Goal: Task Accomplishment & Management: Complete application form

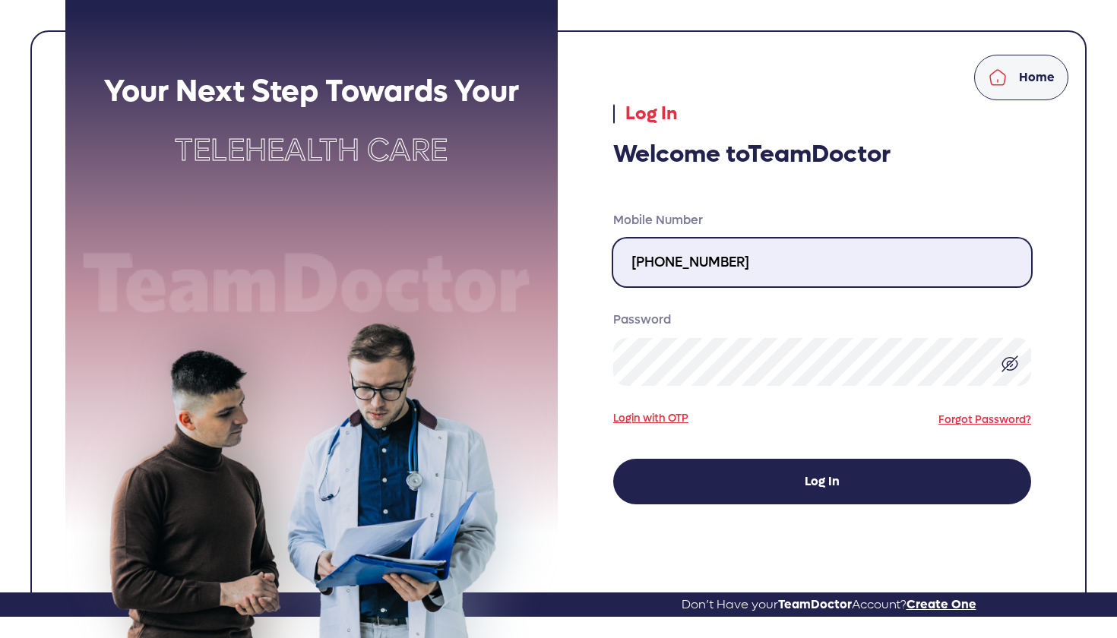
type input "213-219-5882"
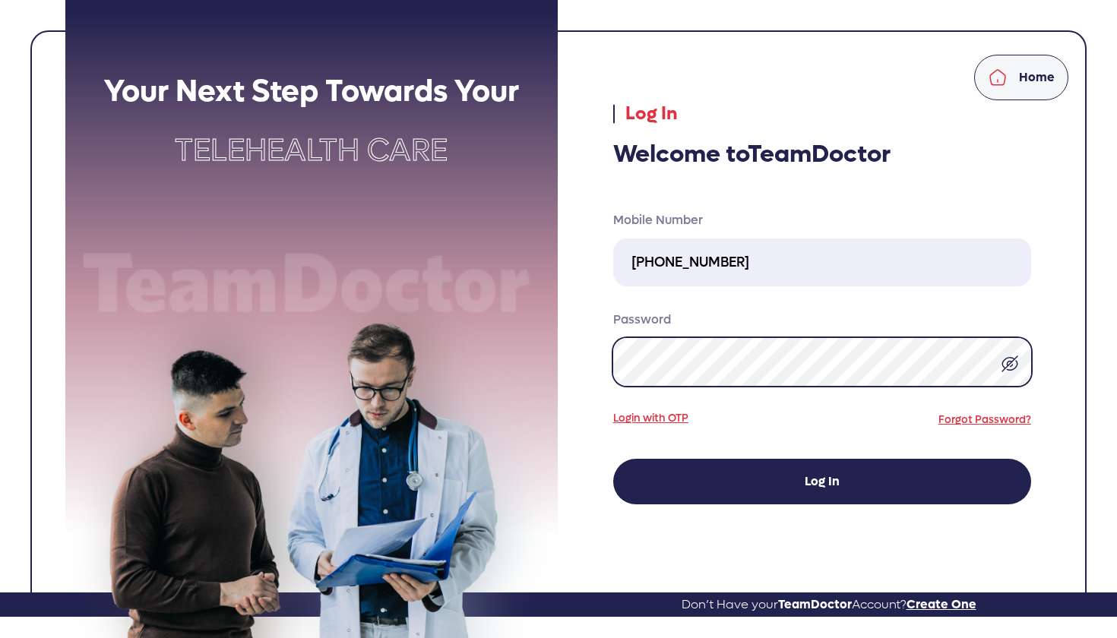
click at [821, 482] on button "Log In" at bounding box center [822, 482] width 418 height 46
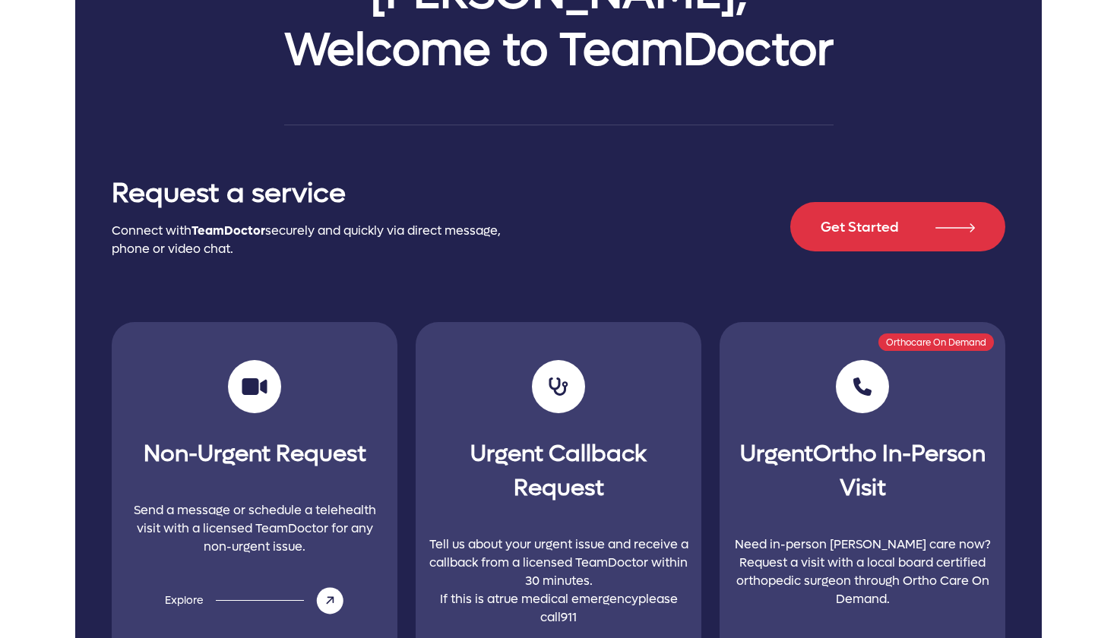
scroll to position [280, 0]
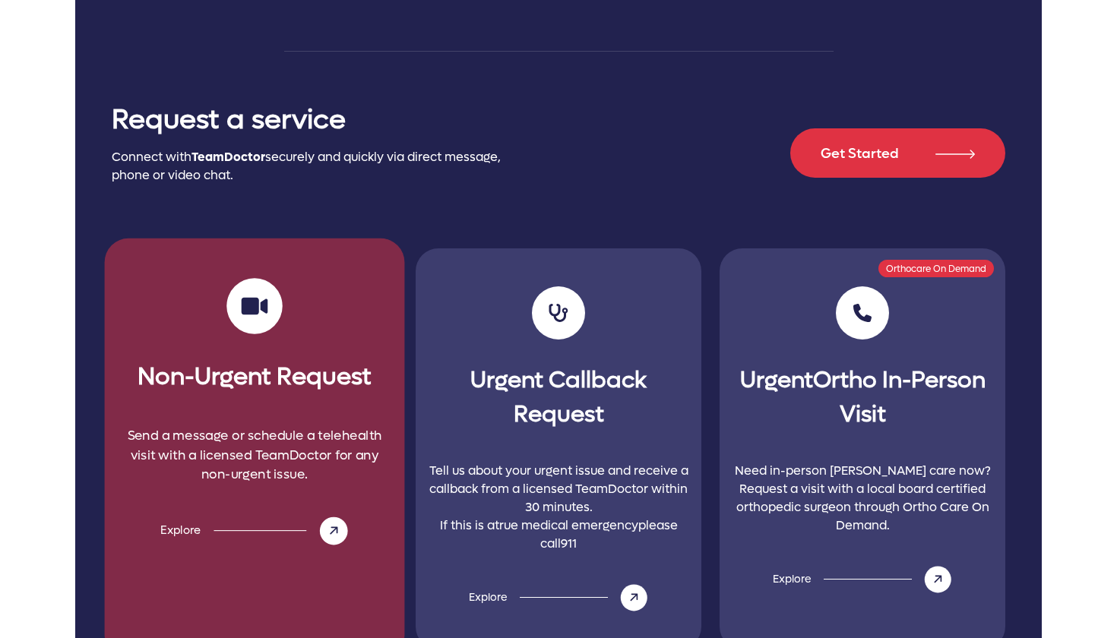
click at [253, 438] on p "Send a message or schedule a telehealth visit with a licensed TeamDoctor for an…" at bounding box center [254, 456] width 276 height 122
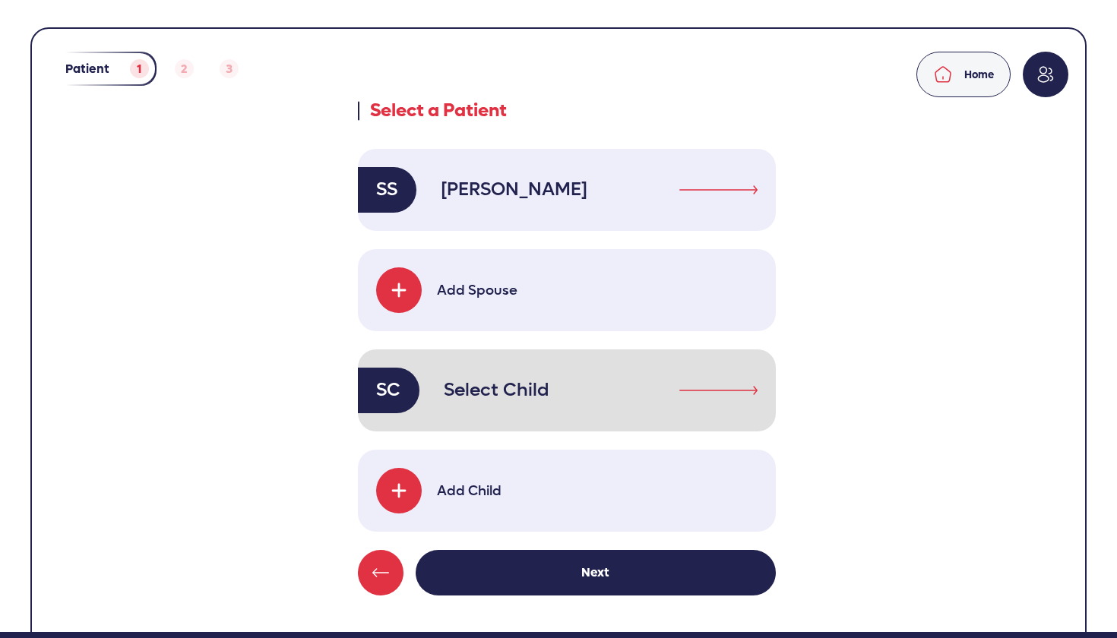
scroll to position [3, 0]
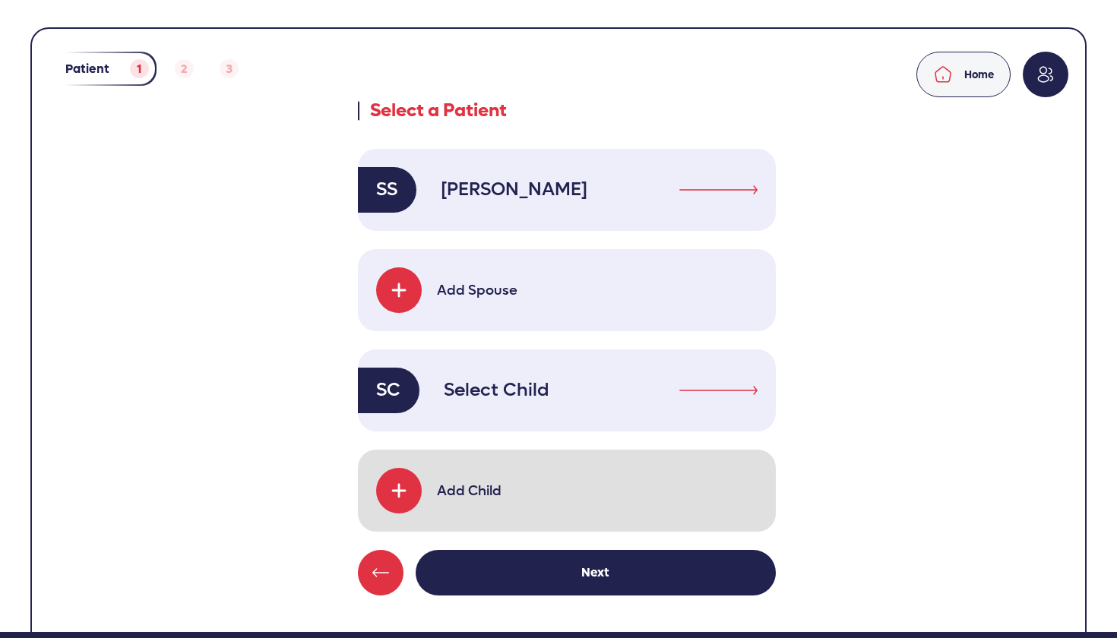
click at [410, 491] on img at bounding box center [399, 491] width 24 height 24
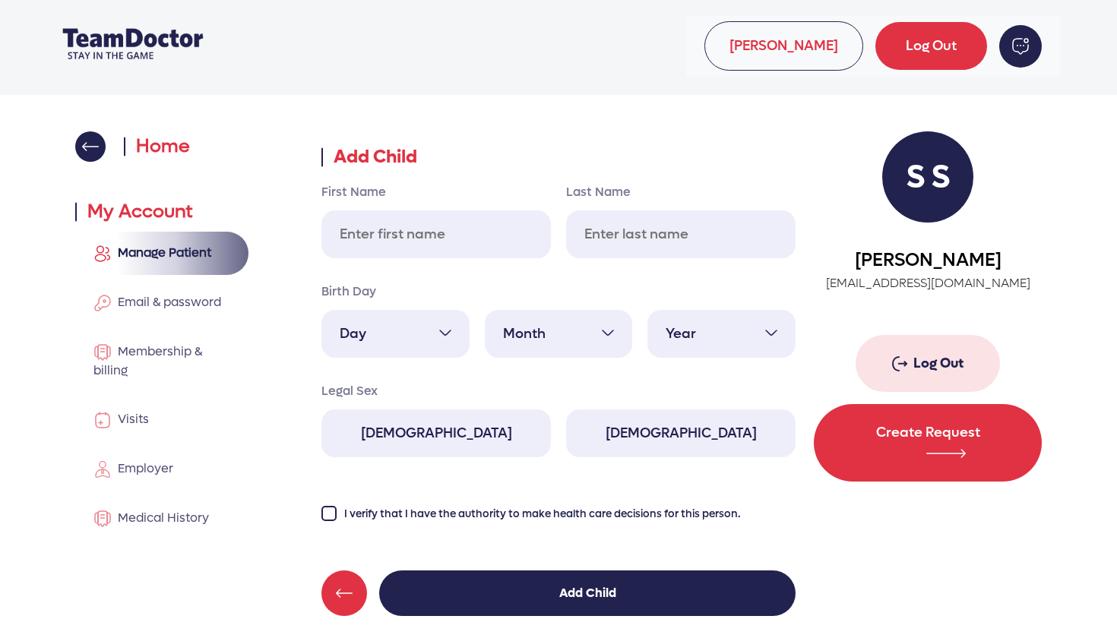
scroll to position [17, 0]
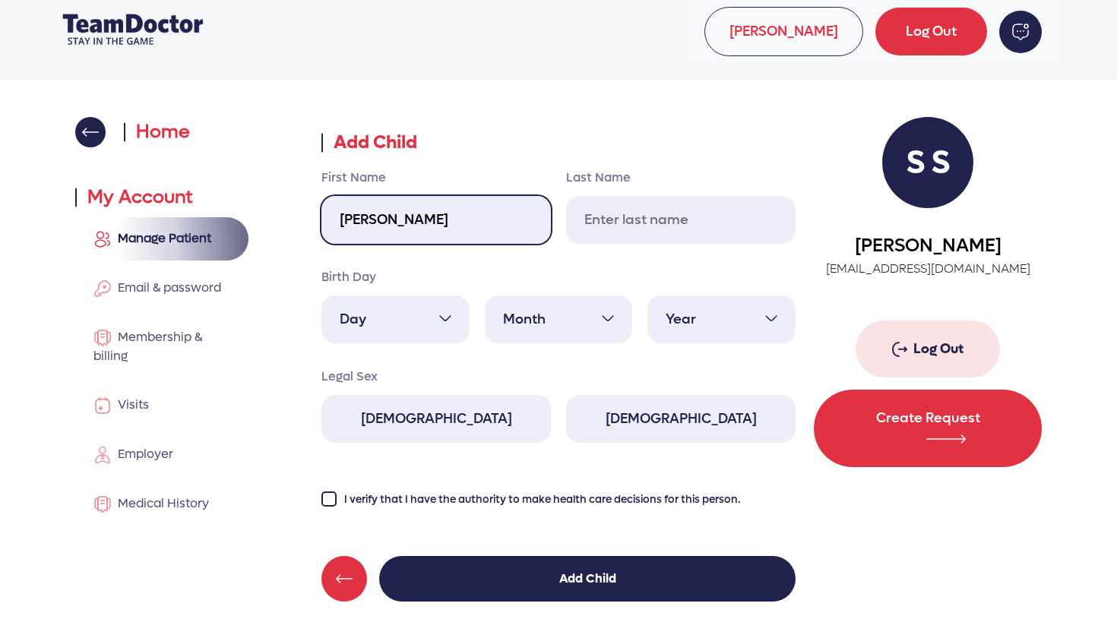
type input "[PERSON_NAME]"
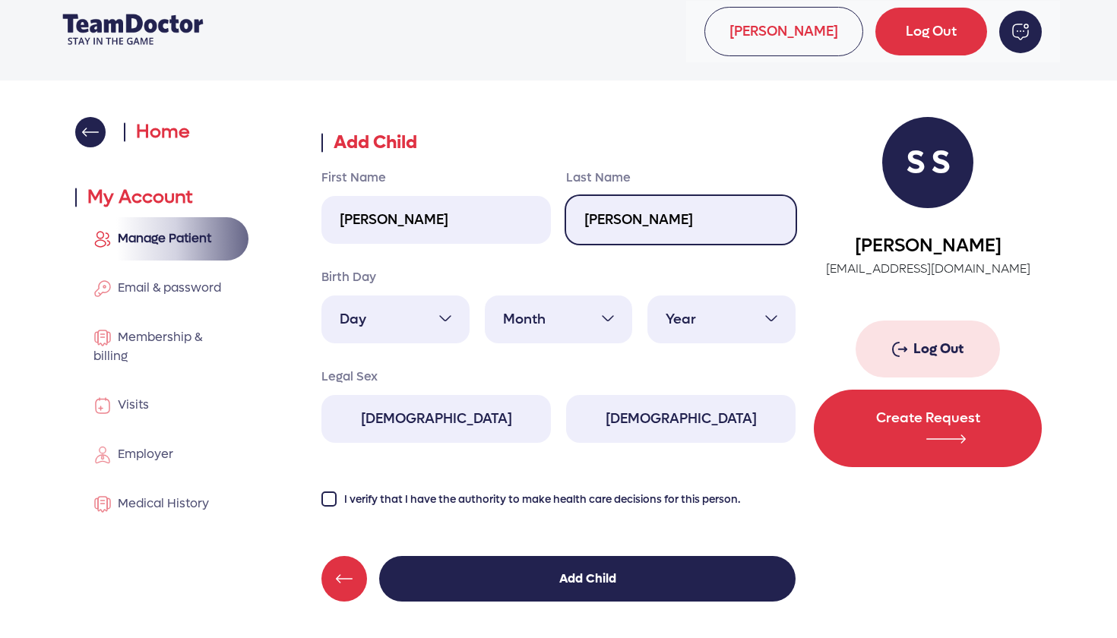
type input "[PERSON_NAME]"
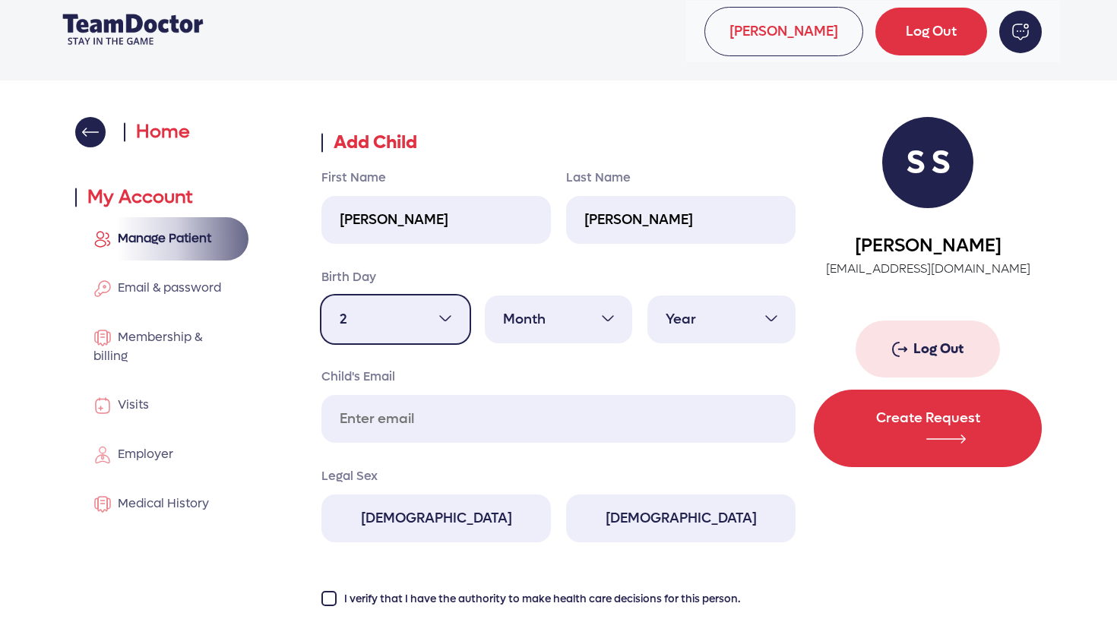
select select "18"
select select "2"
select select "2015"
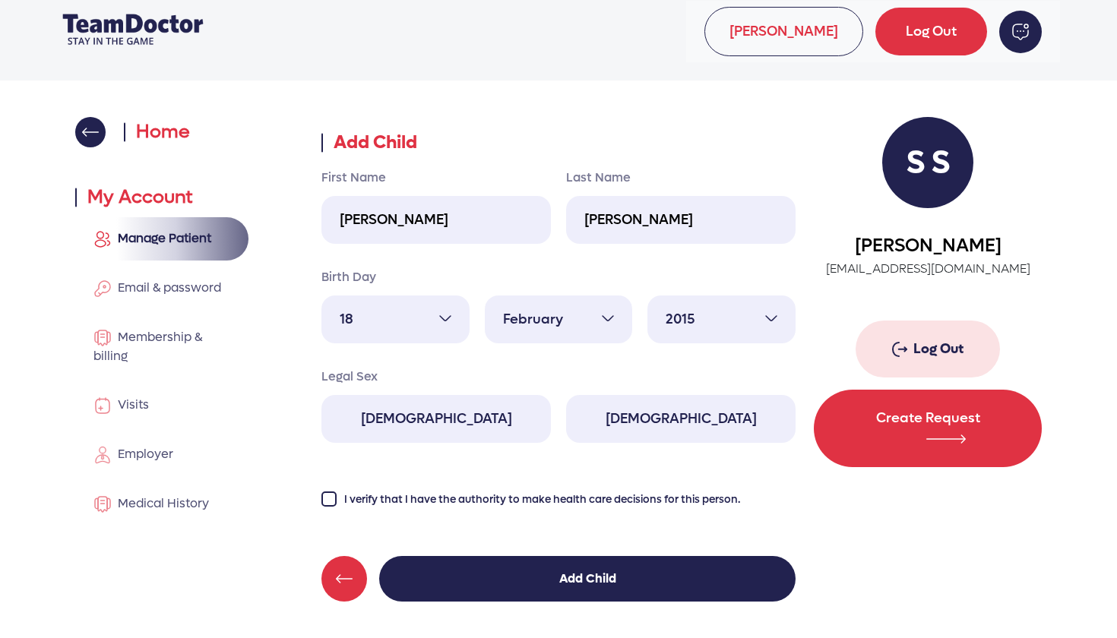
click at [481, 420] on label "[DEMOGRAPHIC_DATA]" at bounding box center [435, 419] width 229 height 48
click at [321, 395] on input "[DEMOGRAPHIC_DATA]" at bounding box center [321, 394] width 1 height 1
radio input "true"
click at [640, 417] on label "[DEMOGRAPHIC_DATA]" at bounding box center [680, 419] width 229 height 48
click at [566, 395] on input "[DEMOGRAPHIC_DATA]" at bounding box center [565, 394] width 1 height 1
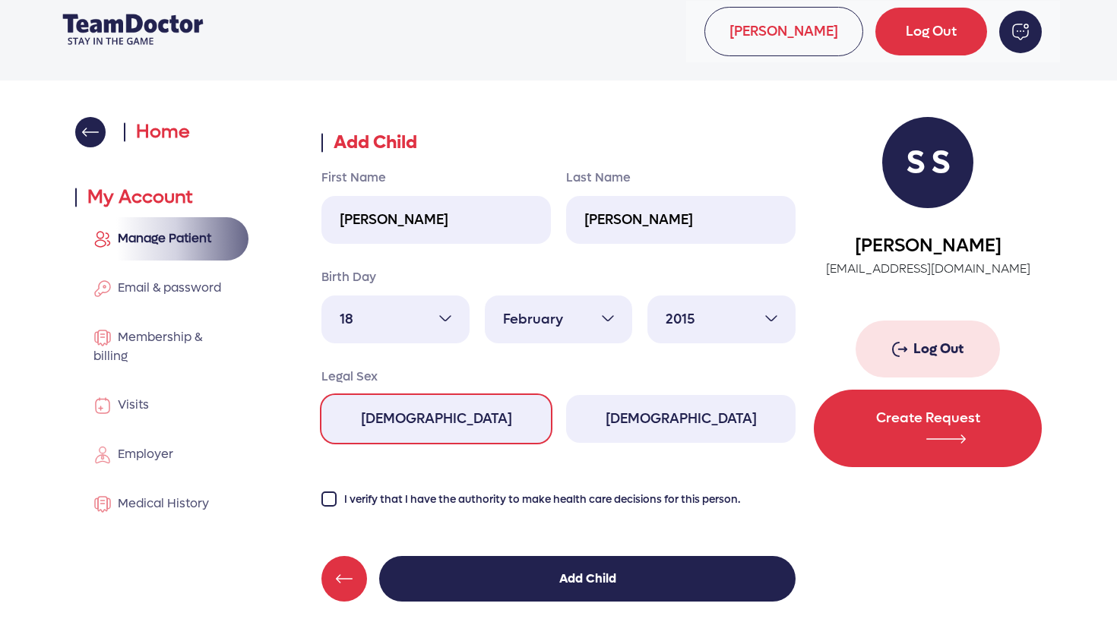
radio input "true"
radio input "false"
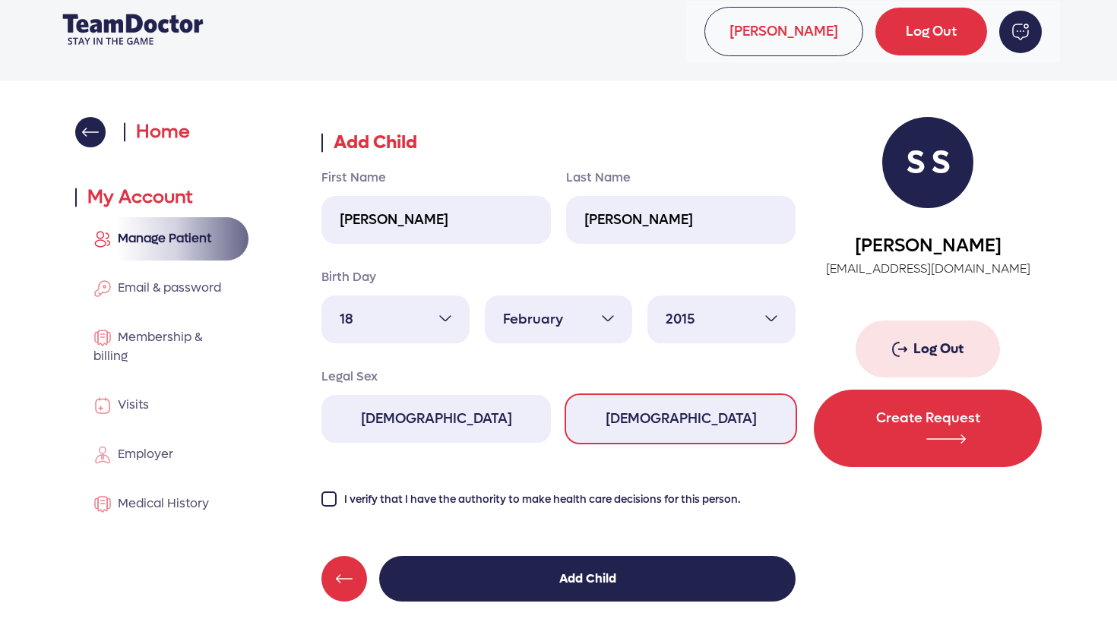
click at [330, 504] on input "I verify that I have the authority to make health care decisions for this perso…" at bounding box center [328, 498] width 15 height 15
checkbox input "true"
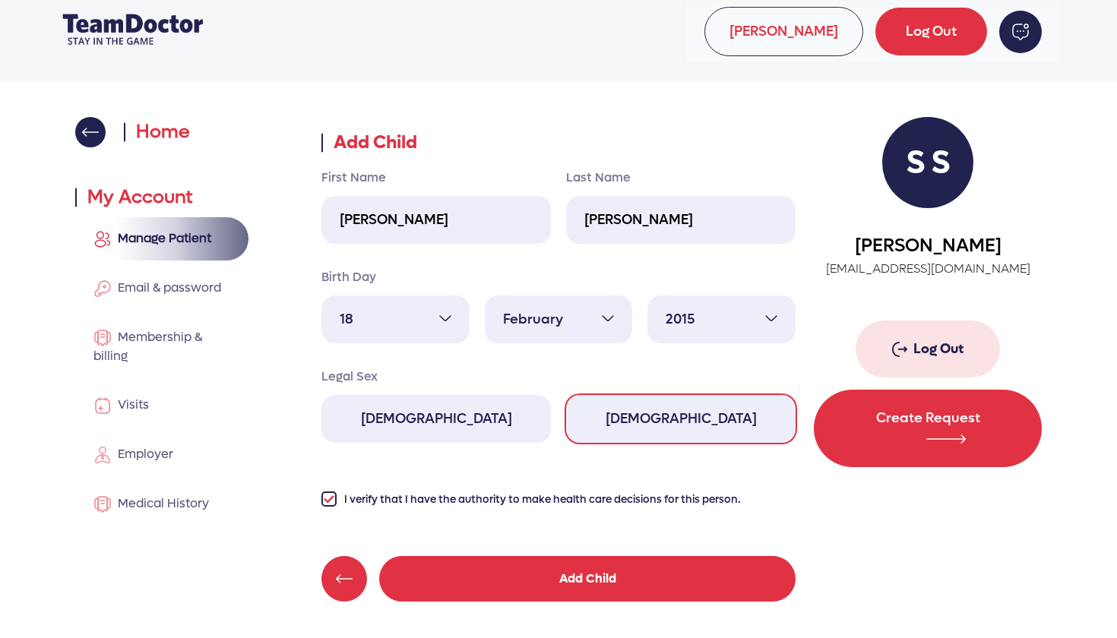
click at [563, 578] on button "Add Child" at bounding box center [587, 579] width 416 height 46
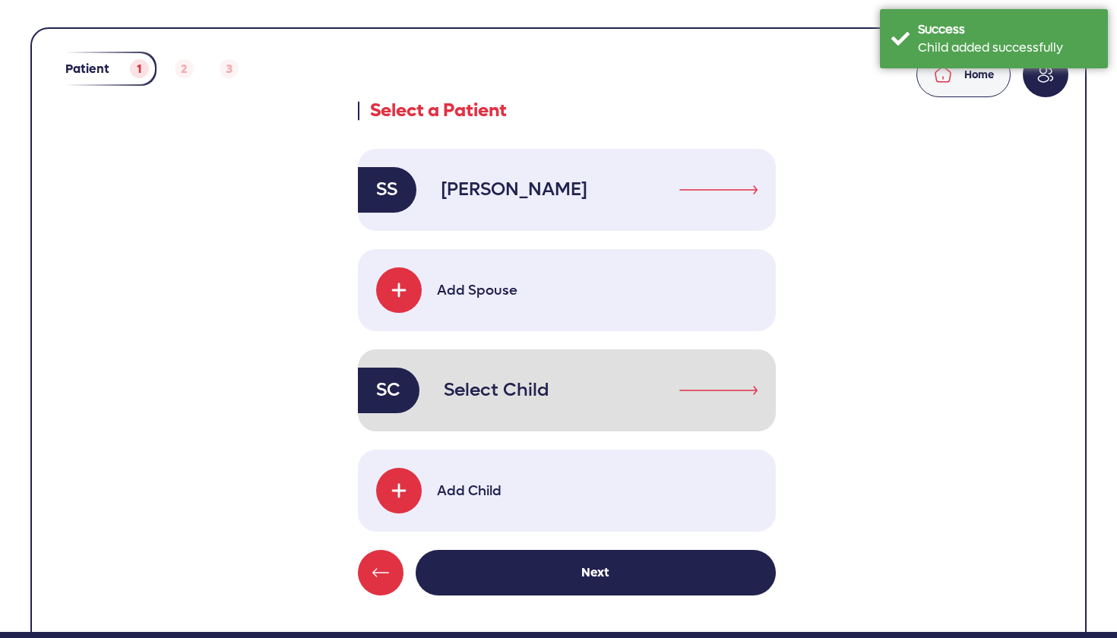
scroll to position [3, 0]
click at [510, 387] on p "Select Child" at bounding box center [494, 390] width 112 height 27
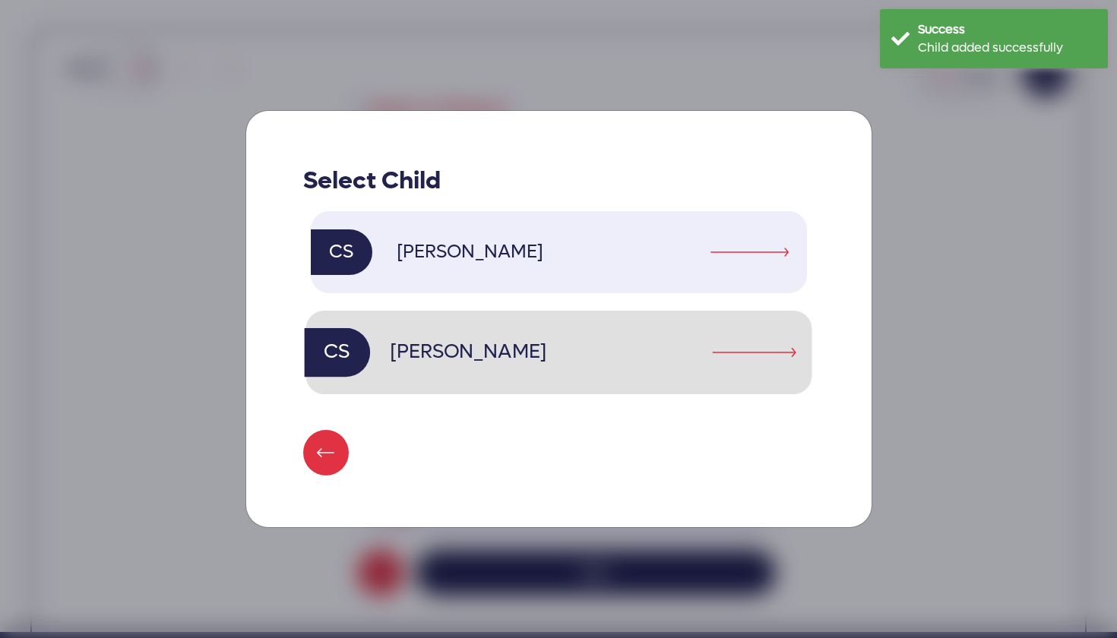
click at [491, 344] on p "[PERSON_NAME]" at bounding box center [464, 353] width 163 height 30
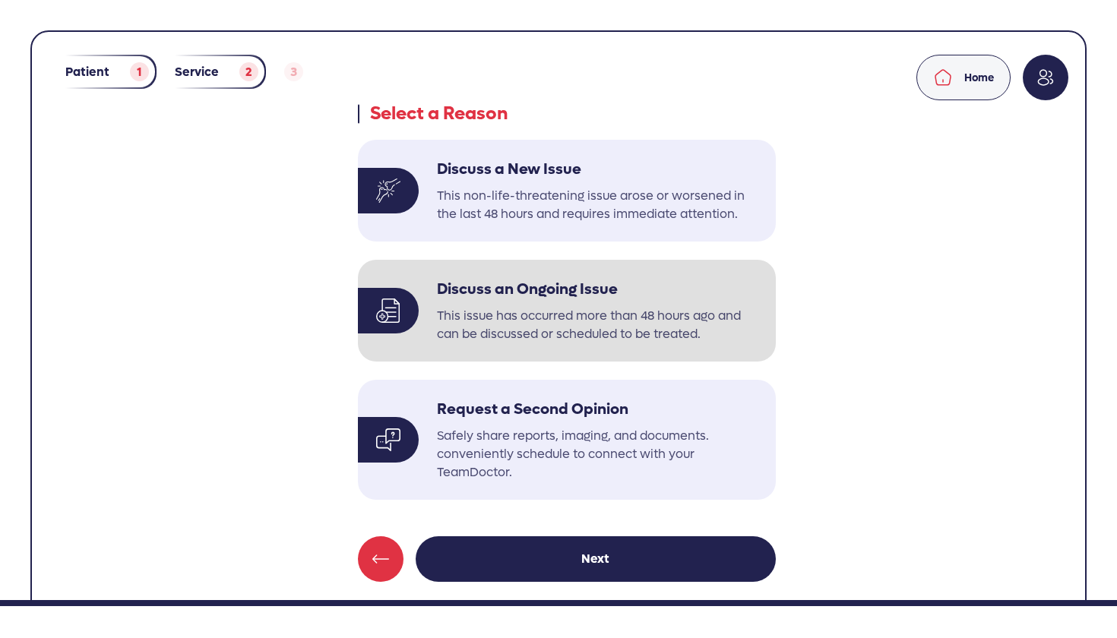
click at [494, 314] on p "This issue has occurred more than 48 hours ago and can be discussed or schedule…" at bounding box center [600, 325] width 327 height 36
click at [358, 260] on input "Discuss an Ongoing Issue This issue has occurred more than 48 hours ago and can…" at bounding box center [357, 259] width 1 height 1
radio input "true"
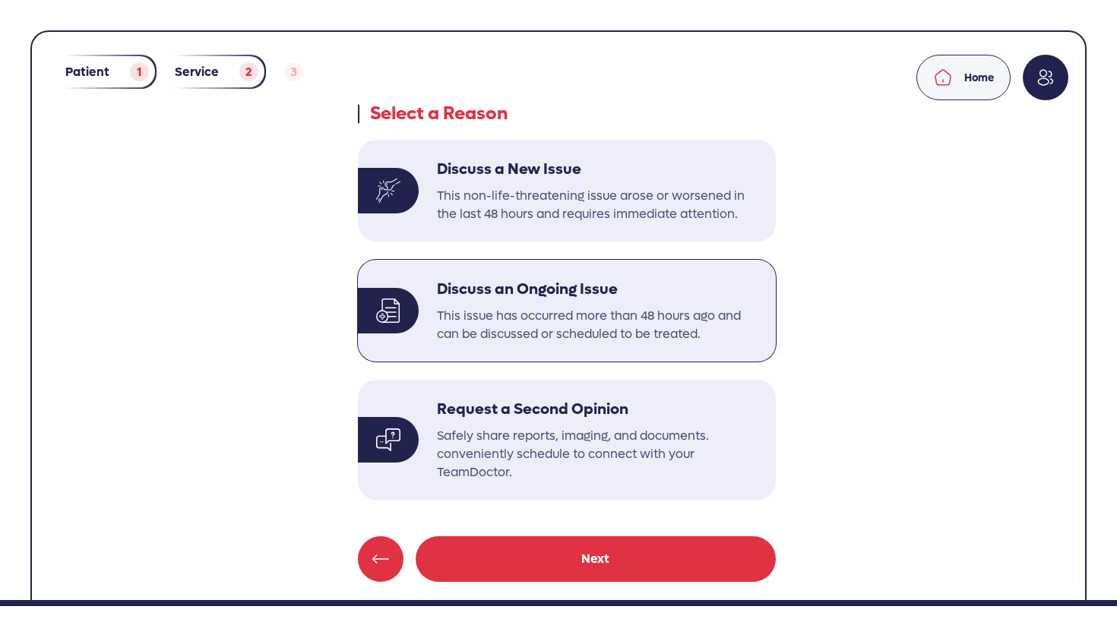
click at [581, 545] on link "Next" at bounding box center [595, 559] width 360 height 46
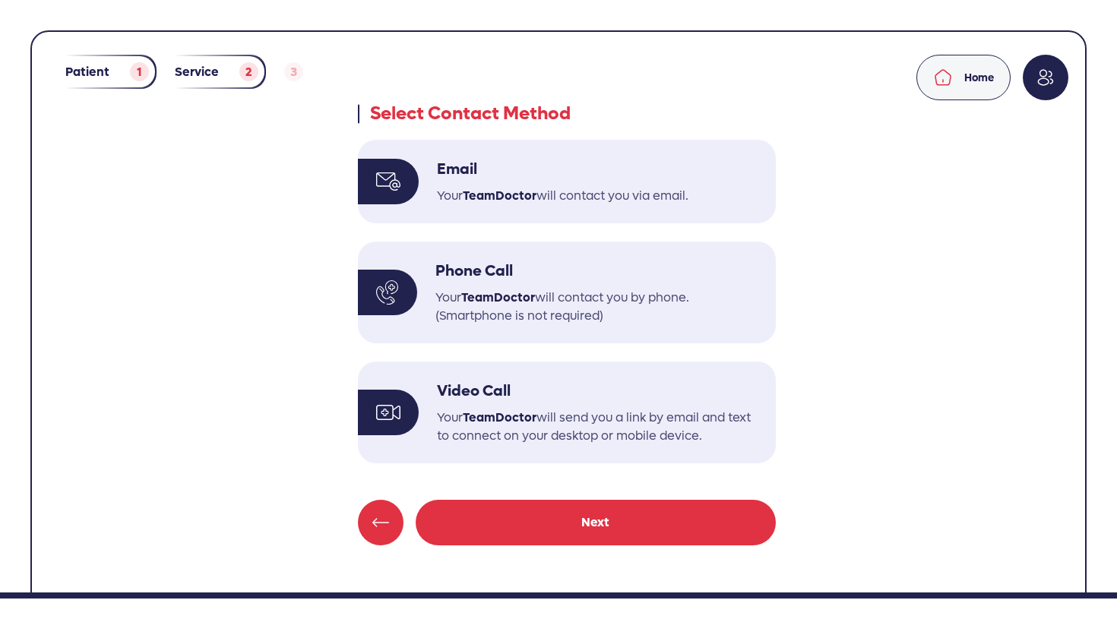
click at [578, 530] on link "Next" at bounding box center [595, 523] width 360 height 46
